Goal: Task Accomplishment & Management: Manage account settings

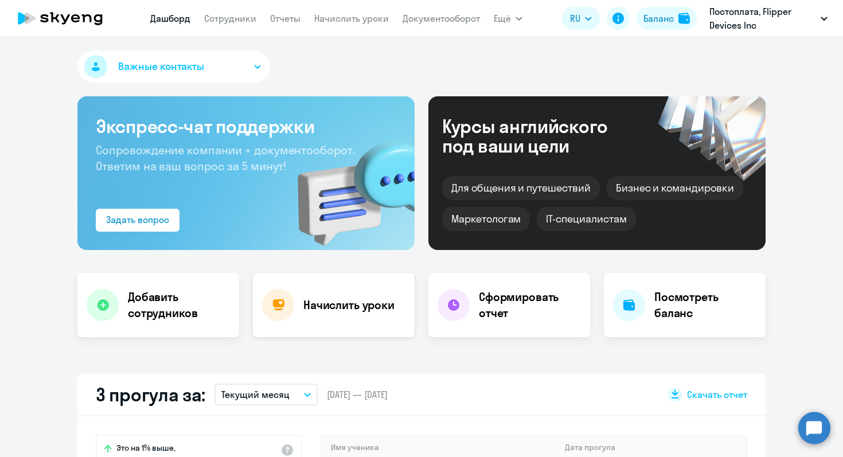
click at [314, 307] on h4 "Начислить уроки" at bounding box center [348, 305] width 91 height 16
select select "30"
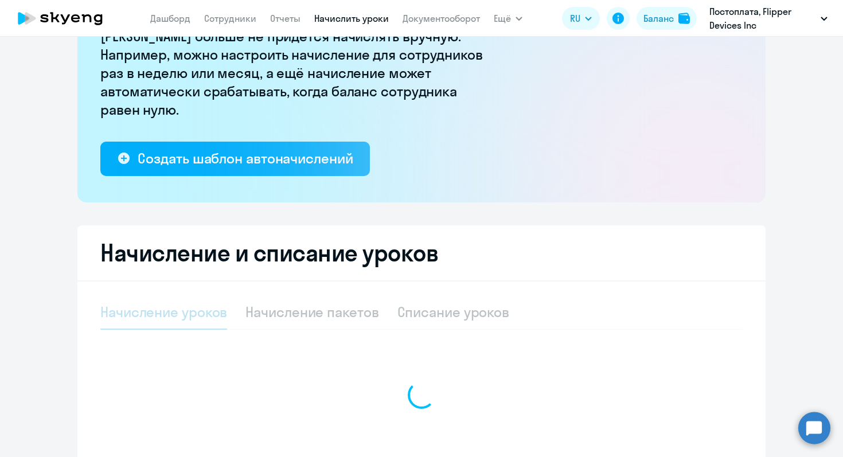
select select "10"
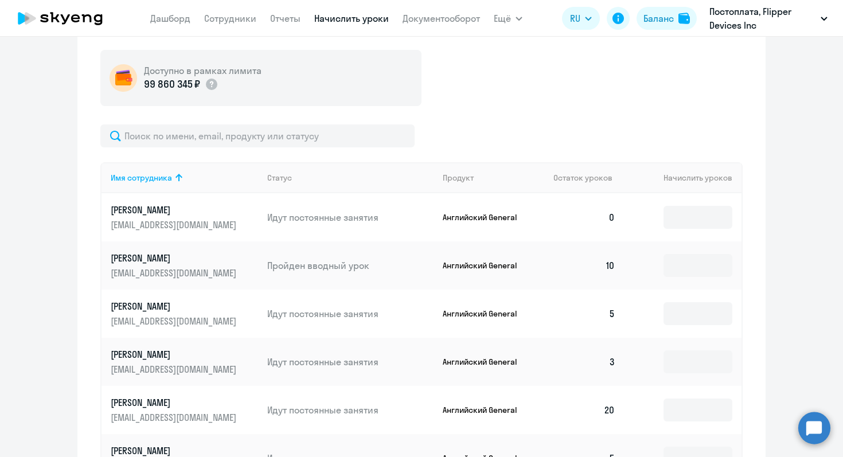
scroll to position [428, 0]
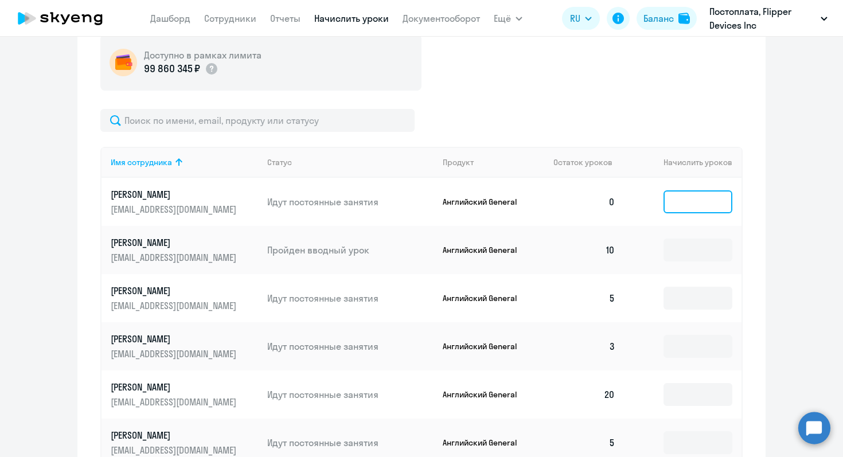
click at [671, 196] on input at bounding box center [697, 201] width 69 height 23
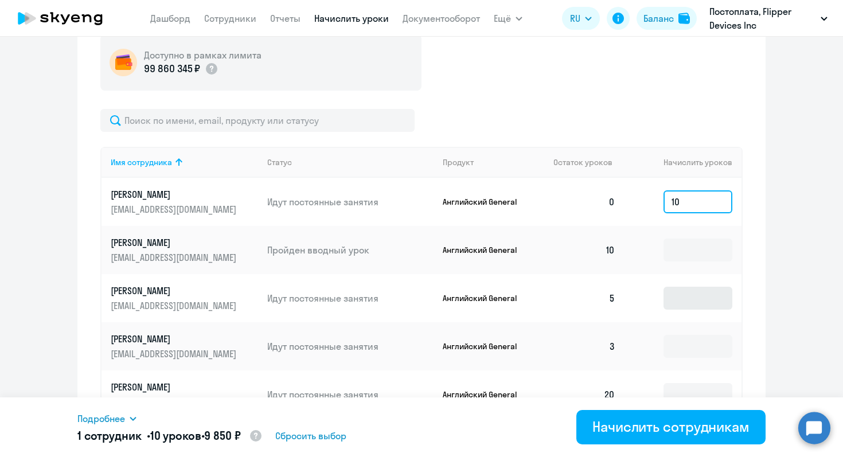
type input "10"
click at [698, 293] on input at bounding box center [697, 298] width 69 height 23
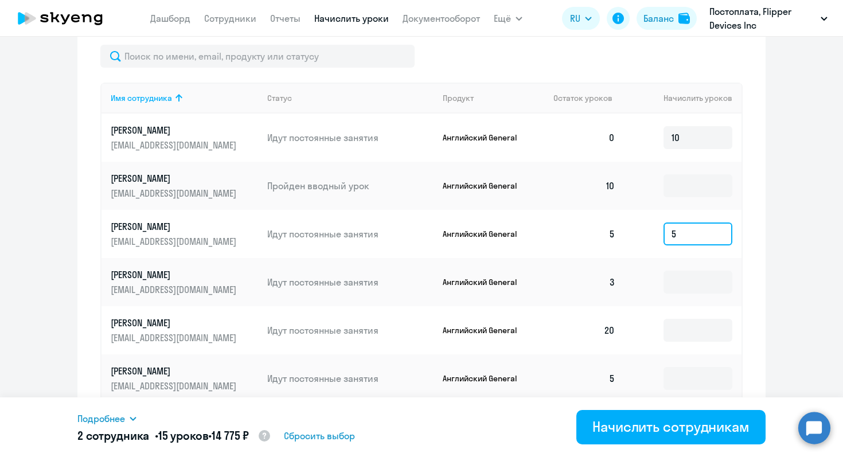
scroll to position [499, 0]
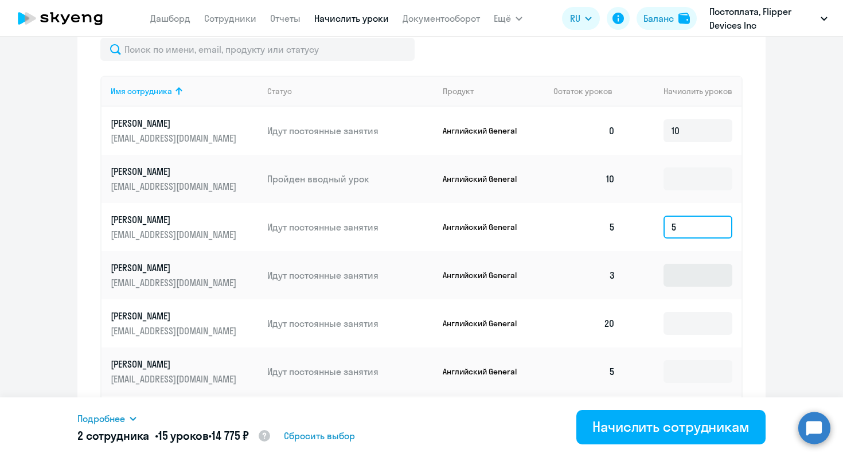
type input "5"
click at [686, 275] on input at bounding box center [697, 275] width 69 height 23
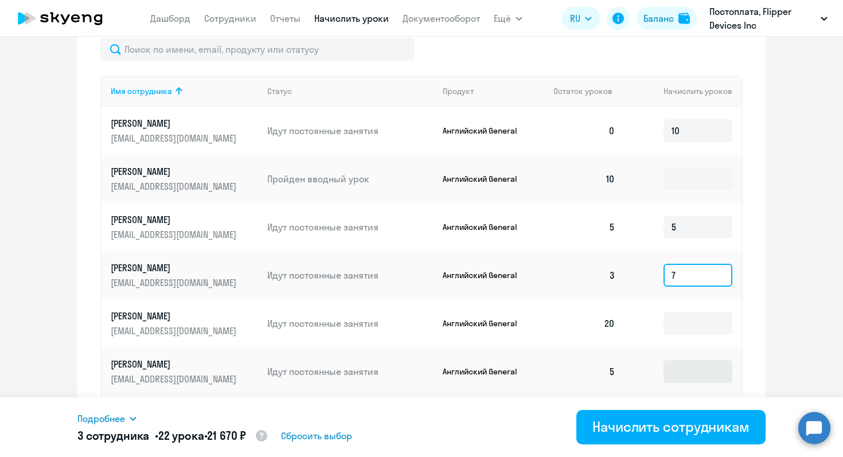
type input "7"
click at [678, 367] on input at bounding box center [697, 371] width 69 height 23
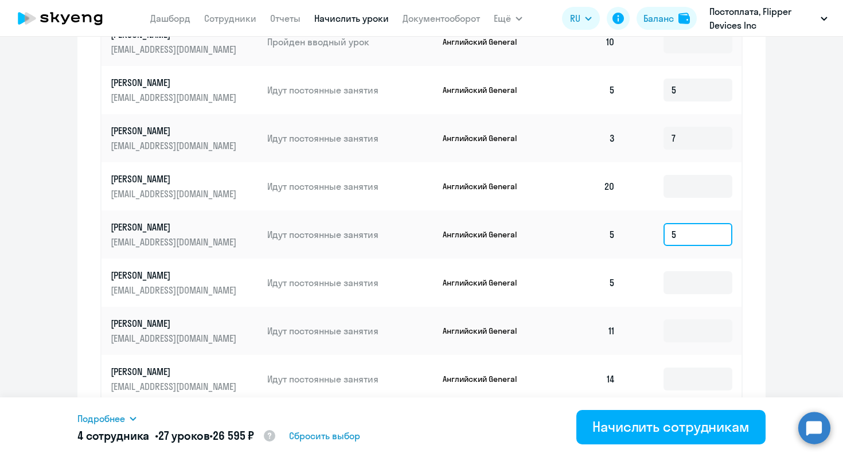
scroll to position [714, 0]
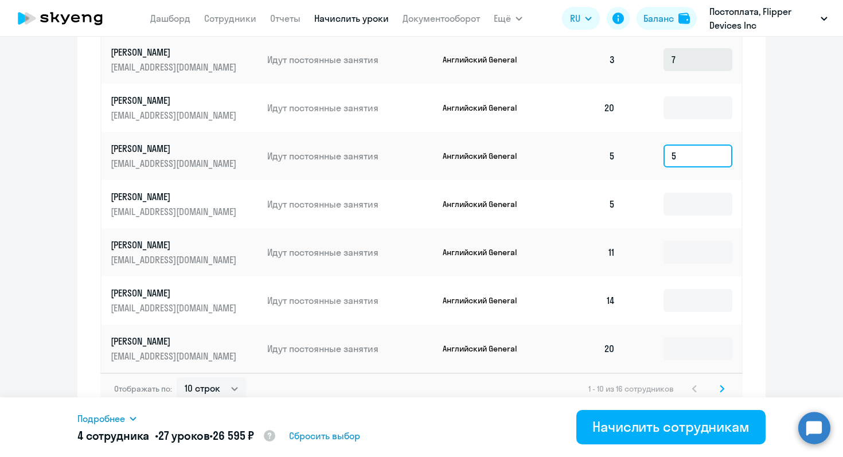
type input "5"
click at [698, 65] on input "7" at bounding box center [697, 59] width 69 height 23
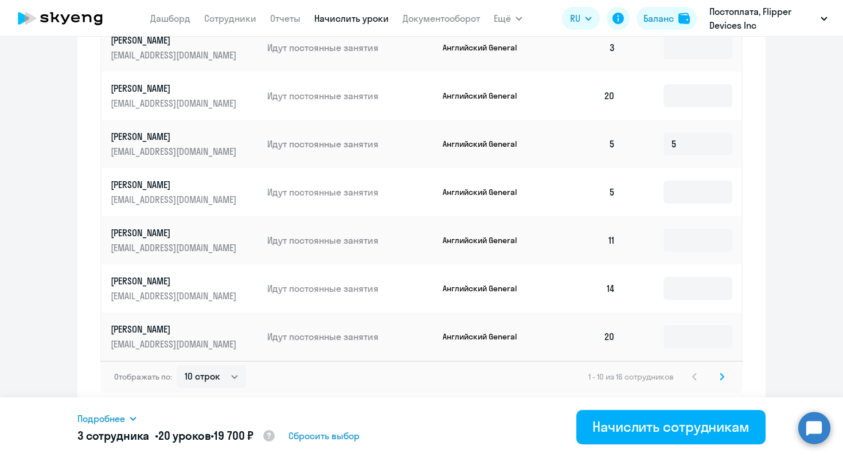
click at [724, 378] on svg-icon at bounding box center [722, 377] width 14 height 14
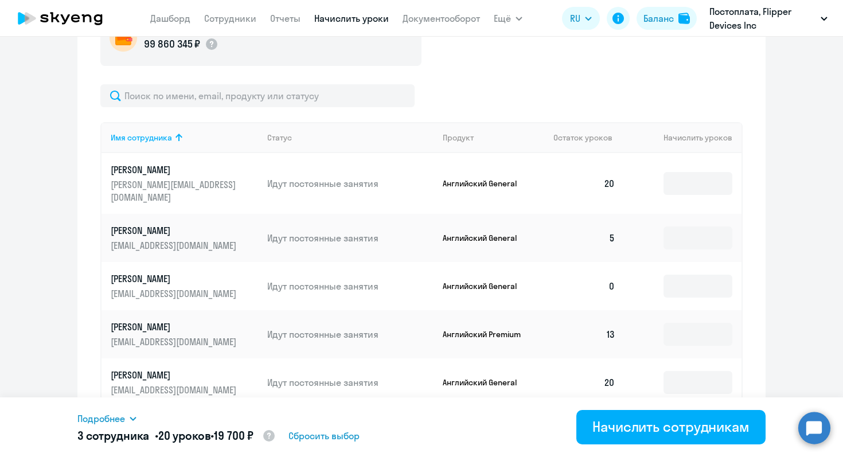
scroll to position [453, 0]
click at [700, 228] on input at bounding box center [697, 236] width 69 height 23
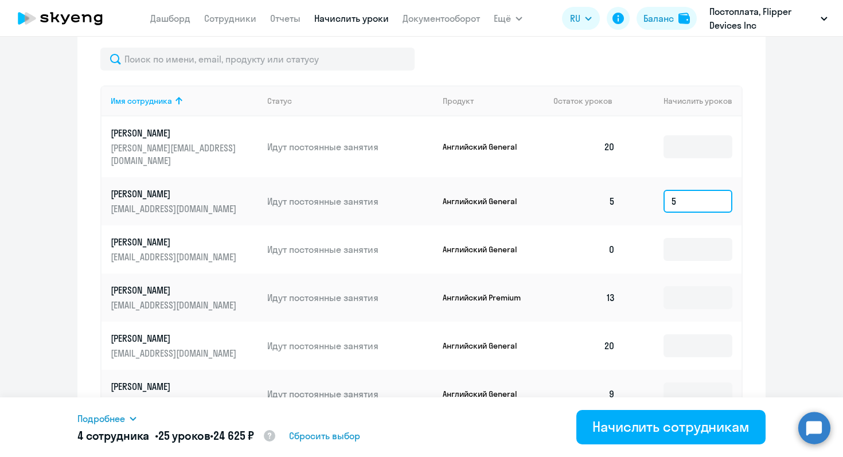
scroll to position [490, 0]
type input "5"
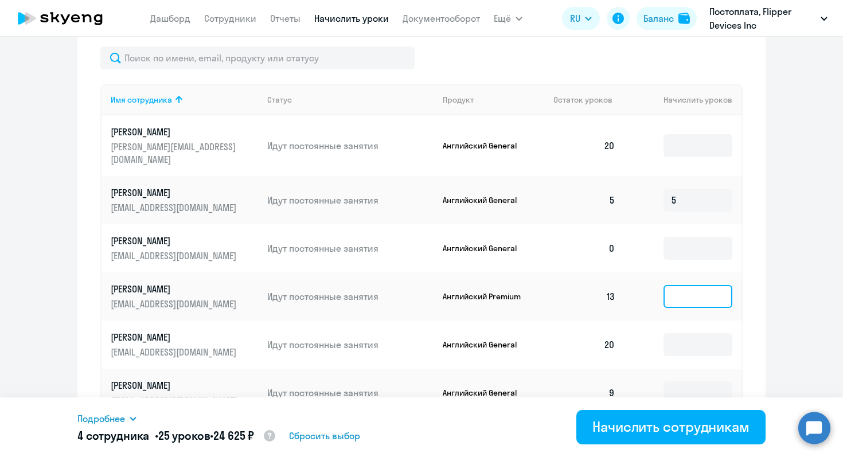
click at [699, 285] on input at bounding box center [697, 296] width 69 height 23
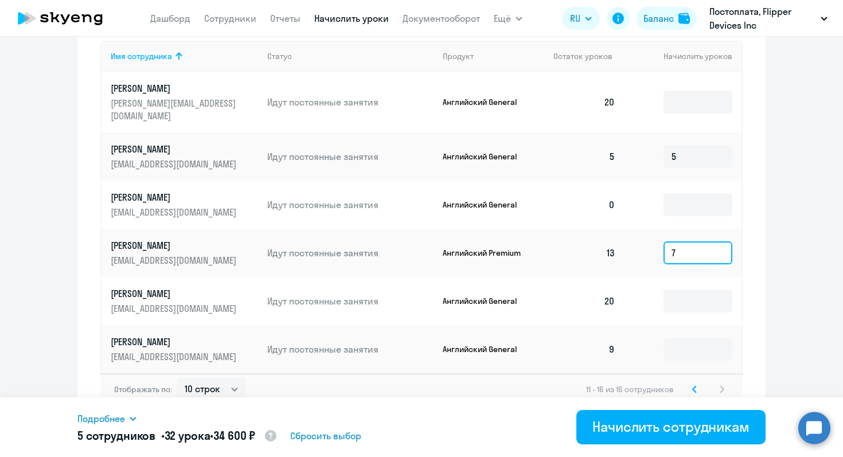
type input "7"
click at [676, 325] on td at bounding box center [682, 349] width 117 height 48
click at [676, 338] on input at bounding box center [697, 349] width 69 height 23
type input "11"
click at [694, 386] on div "Отображать по: 10 строк 30 строк 50 строк 11 - 16 из 16 сотрудников" at bounding box center [421, 389] width 642 height 32
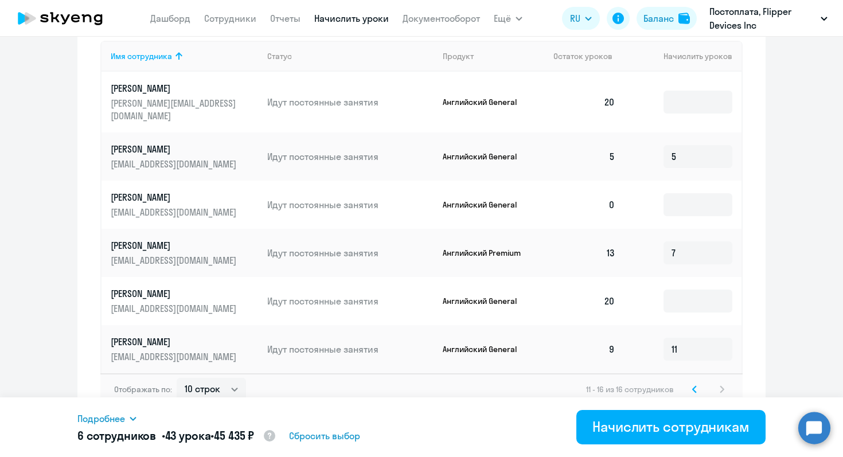
click at [694, 383] on svg-icon at bounding box center [694, 389] width 14 height 14
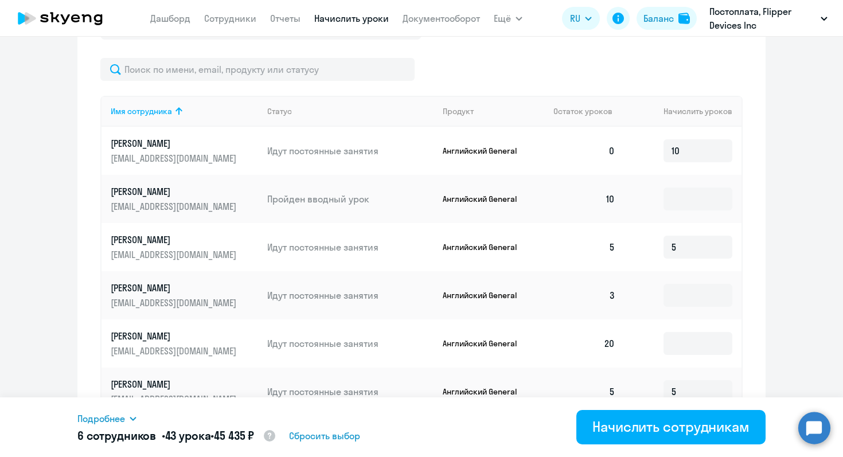
scroll to position [472, 0]
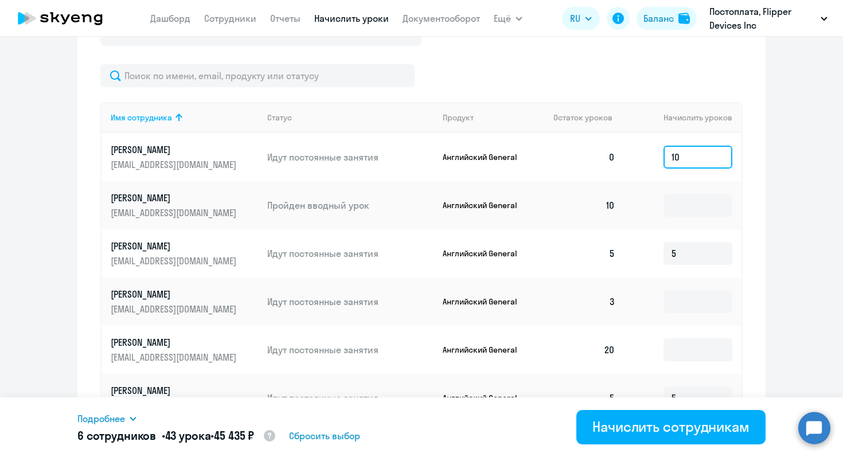
click at [696, 154] on input "10" at bounding box center [697, 157] width 69 height 23
type input "20"
click at [682, 256] on input "5" at bounding box center [697, 253] width 69 height 23
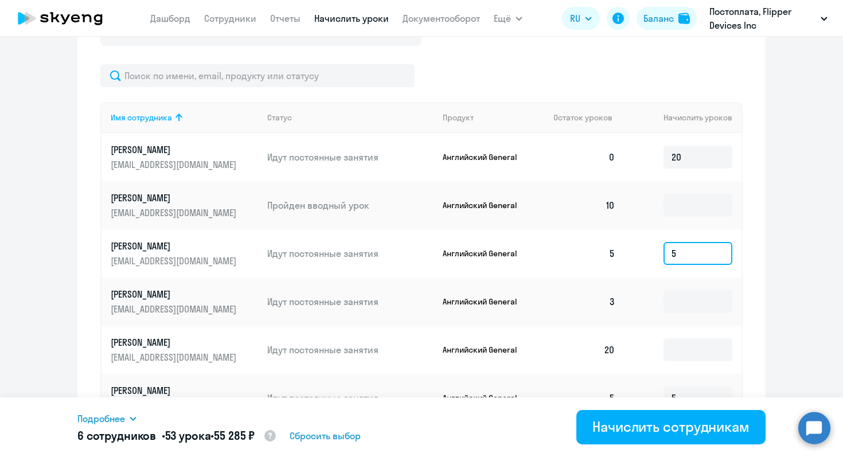
click at [682, 256] on input "5" at bounding box center [697, 253] width 69 height 23
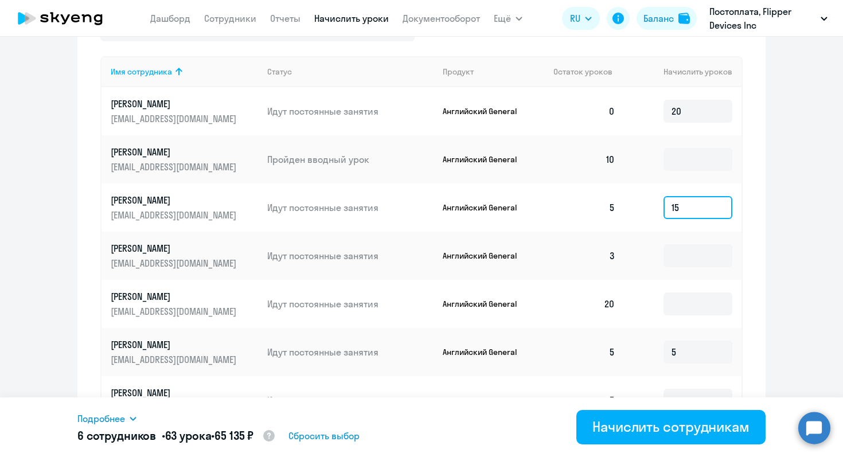
scroll to position [550, 0]
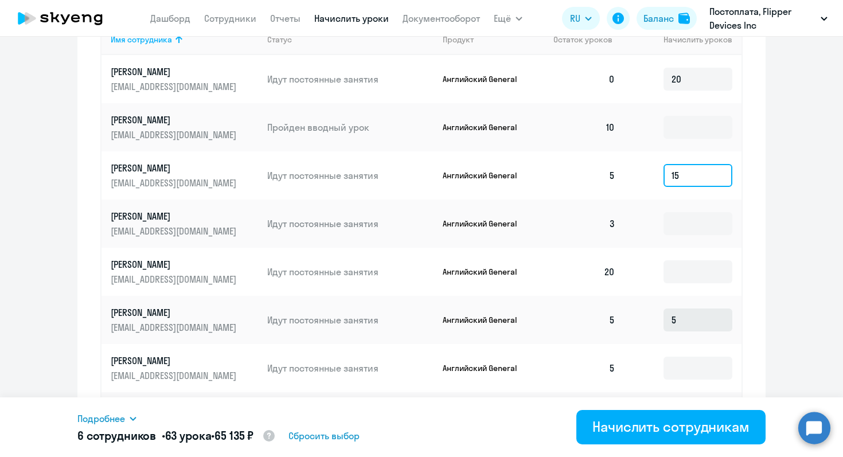
type input "15"
click at [681, 320] on input "5" at bounding box center [697, 319] width 69 height 23
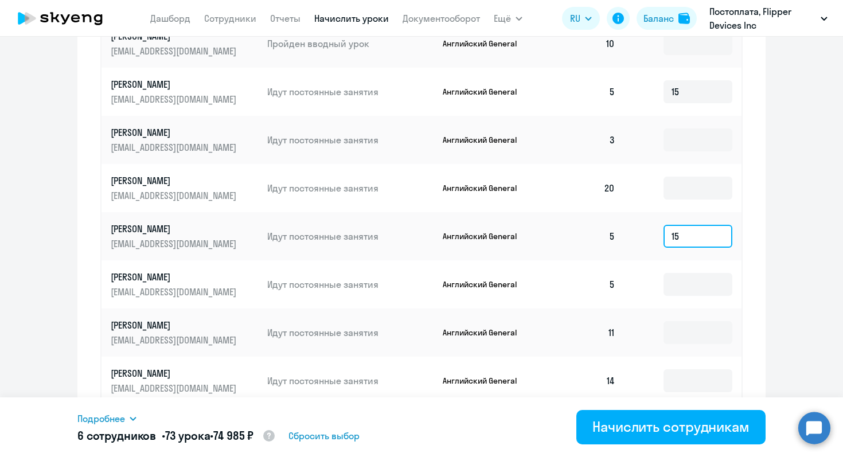
scroll to position [635, 0]
type input "15"
click at [681, 293] on input at bounding box center [697, 283] width 69 height 23
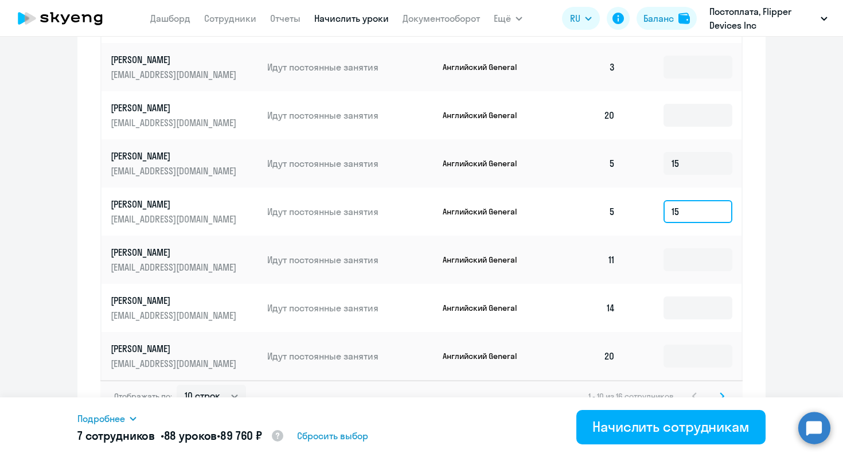
scroll to position [726, 0]
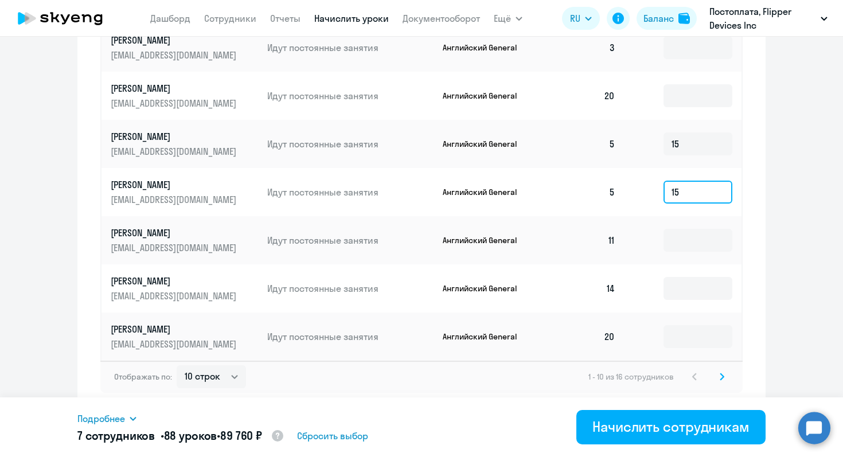
type input "15"
click at [686, 226] on td at bounding box center [682, 240] width 117 height 48
click at [686, 232] on input at bounding box center [697, 240] width 69 height 23
type input "9"
click at [675, 297] on input at bounding box center [697, 288] width 69 height 23
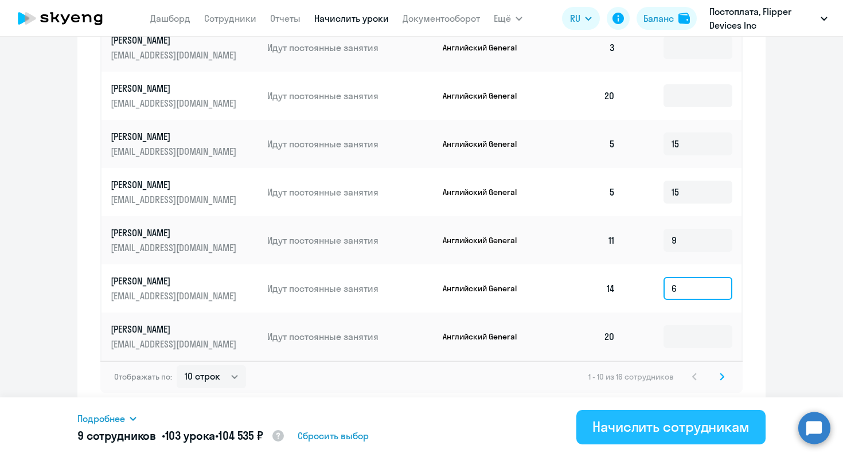
type input "6"
click at [656, 430] on div "Начислить сотрудникам" at bounding box center [670, 426] width 157 height 18
